Goal: Task Accomplishment & Management: Use online tool/utility

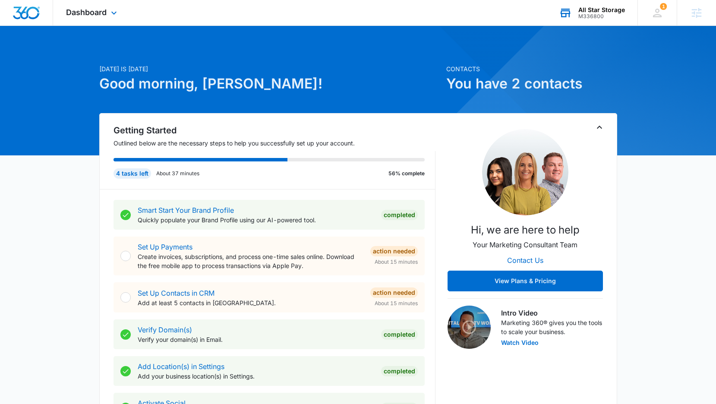
click at [590, 27] on div at bounding box center [730, 207] width 735 height 735
click at [589, 7] on div "All Star Storage" at bounding box center [601, 9] width 47 height 7
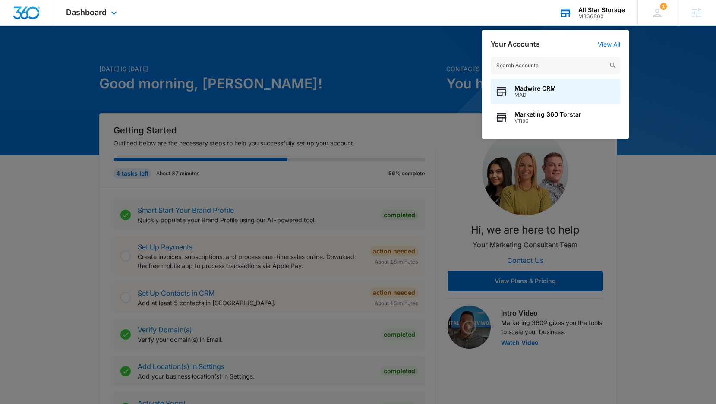
click at [526, 64] on input "text" at bounding box center [555, 65] width 129 height 17
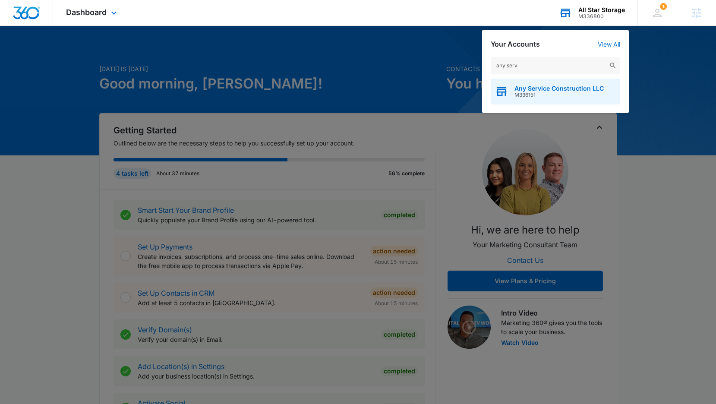
type input "any serv"
click at [535, 89] on span "Any Service Construction LLC" at bounding box center [558, 88] width 89 height 7
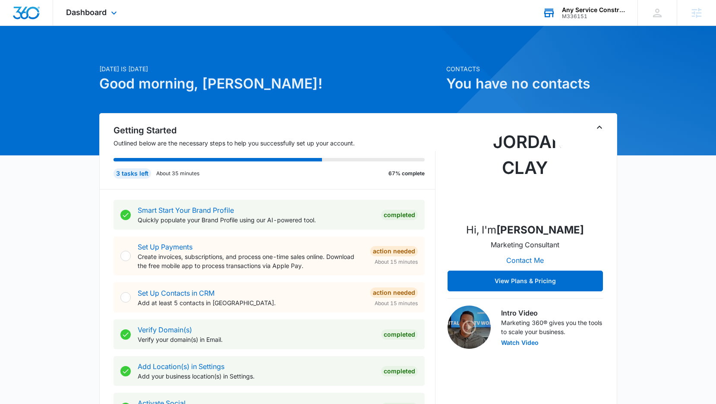
click at [96, 5] on div "Dashboard Apps Reputation Websites Forms CRM Email Social Content Ads Intellige…" at bounding box center [92, 12] width 79 height 25
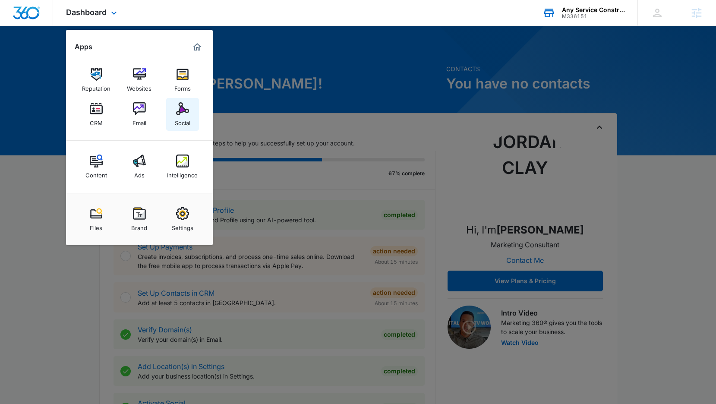
click at [179, 116] on div "Social" at bounding box center [183, 120] width 16 height 11
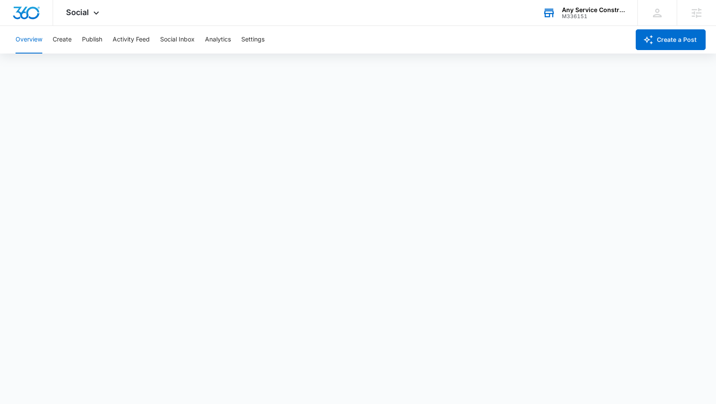
scroll to position [2, 0]
click at [93, 13] on icon at bounding box center [96, 15] width 10 height 10
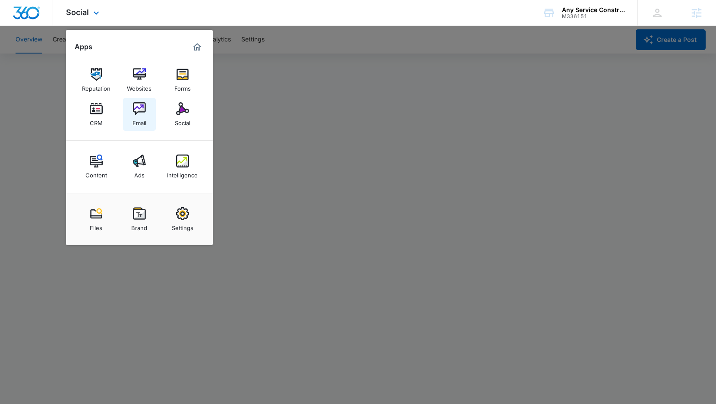
click at [139, 106] on img at bounding box center [139, 108] width 13 height 13
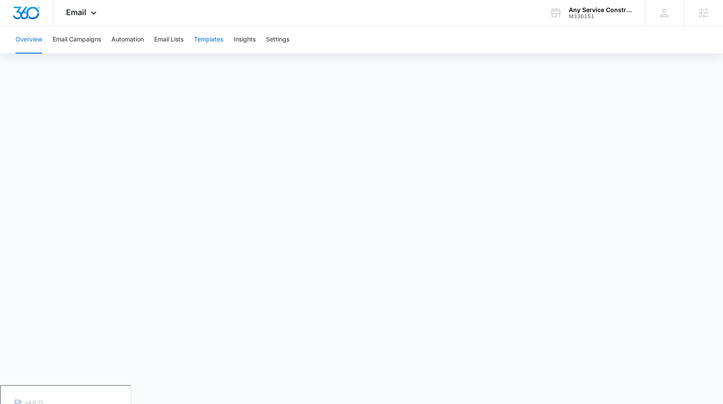
click at [203, 40] on button "Templates" at bounding box center [208, 40] width 29 height 28
